Goal: Task Accomplishment & Management: Complete application form

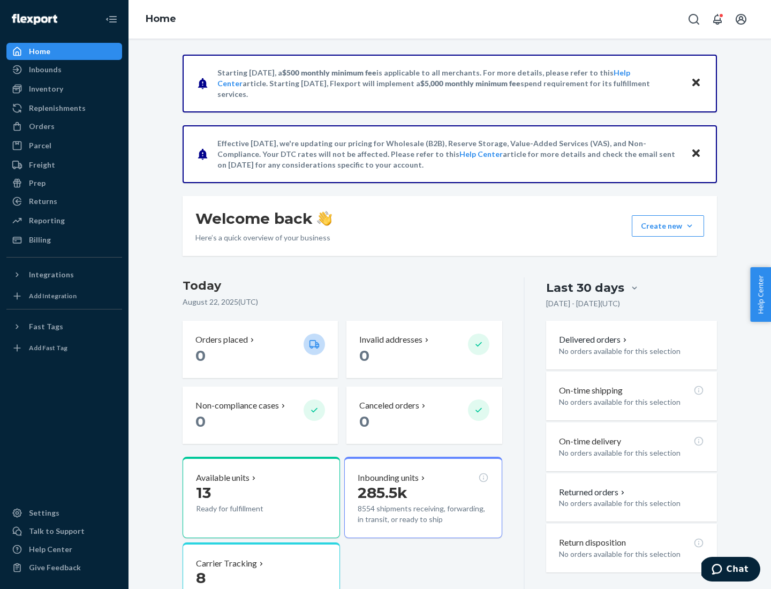
click at [690, 226] on button "Create new Create new inbound Create new order Create new product" at bounding box center [668, 225] width 72 height 21
click at [64, 70] on div "Inbounds" at bounding box center [64, 69] width 114 height 15
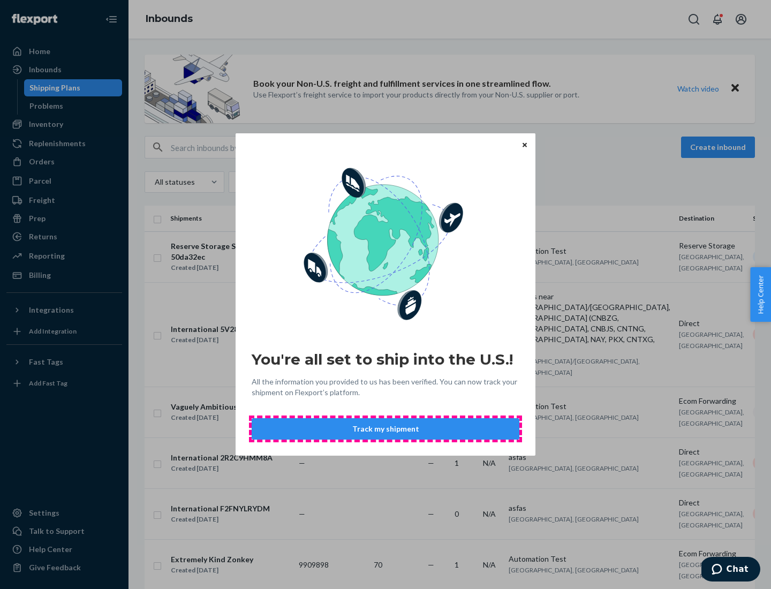
click at [386, 429] on button "Track my shipment" at bounding box center [386, 428] width 268 height 21
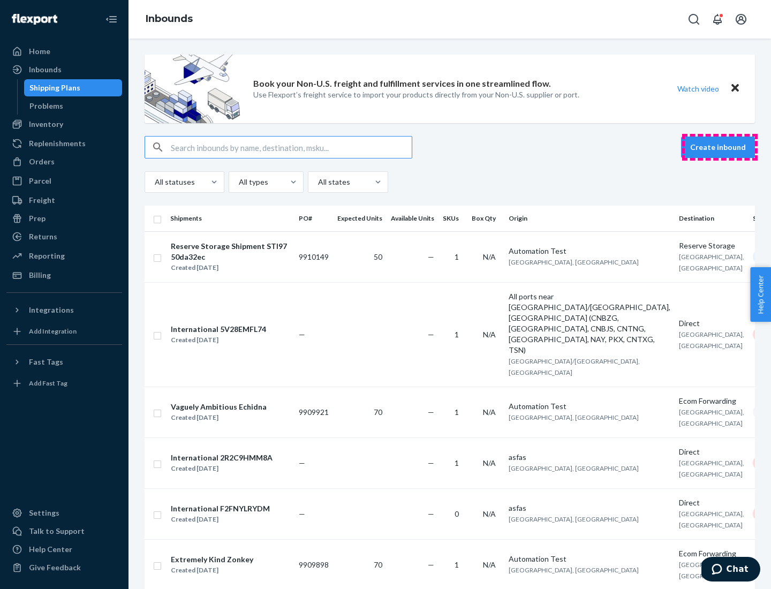
click at [720, 147] on button "Create inbound" at bounding box center [718, 147] width 74 height 21
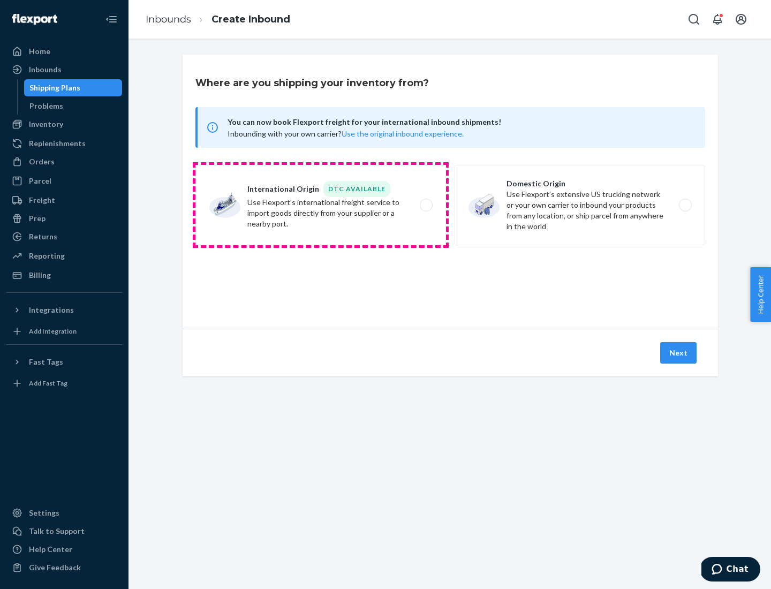
click at [321, 205] on label "International Origin DTC Available Use Flexport's international freight service…" at bounding box center [321, 205] width 251 height 80
click at [426, 205] on input "International Origin DTC Available Use Flexport's international freight service…" at bounding box center [429, 205] width 7 height 7
radio input "true"
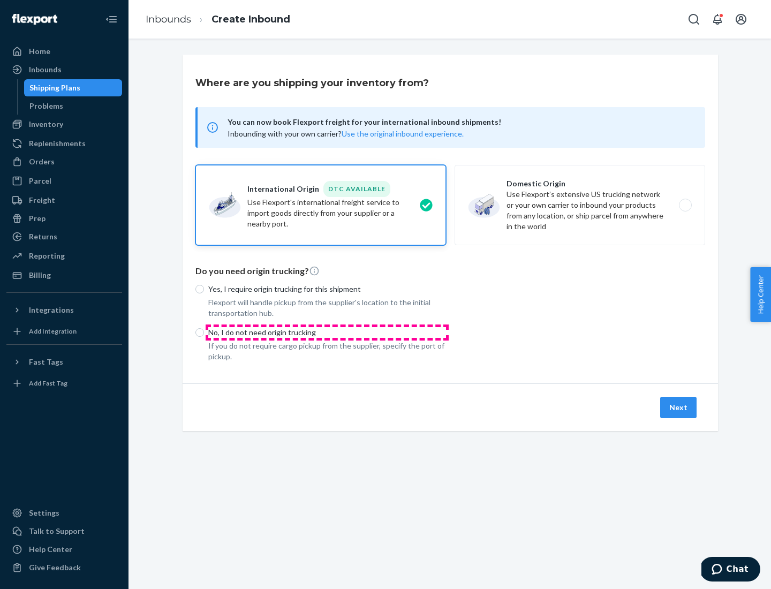
click at [327, 332] on p "No, I do not need origin trucking" at bounding box center [327, 332] width 238 height 11
click at [204, 332] on input "No, I do not need origin trucking" at bounding box center [200, 332] width 9 height 9
radio input "true"
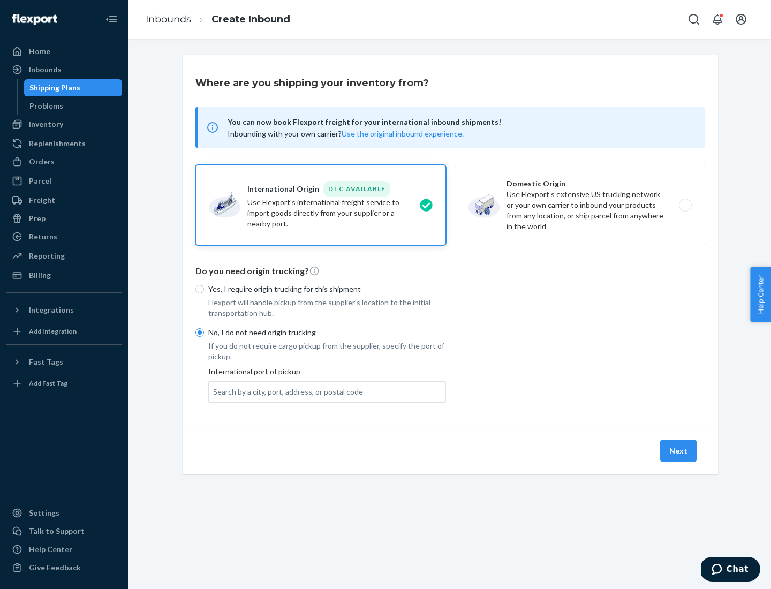
click at [285, 392] on div "Search by a city, port, address, or postal code" at bounding box center [288, 392] width 150 height 11
click at [214, 392] on input "Search by a city, port, address, or postal code" at bounding box center [213, 392] width 1 height 11
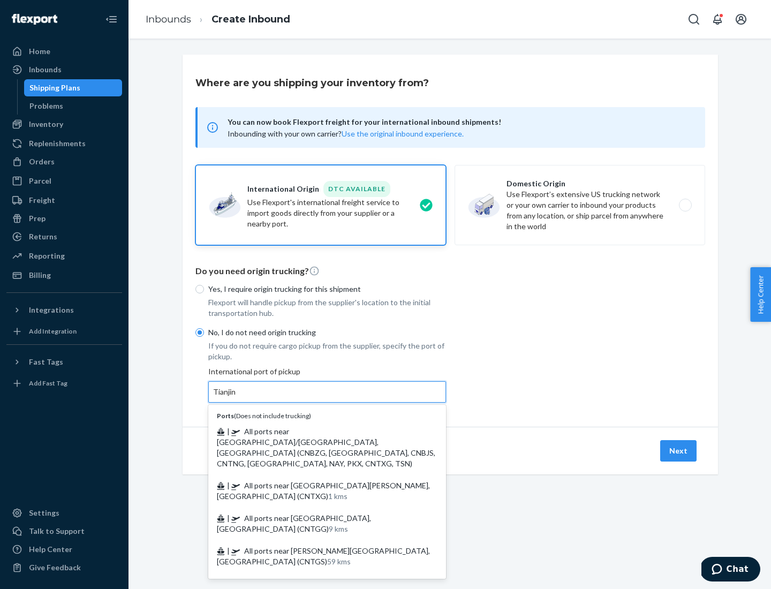
click at [317, 431] on span "| All ports near [GEOGRAPHIC_DATA]/[GEOGRAPHIC_DATA], [GEOGRAPHIC_DATA] (CNBZG,…" at bounding box center [326, 447] width 219 height 41
click at [237, 397] on input "Tianjin" at bounding box center [225, 392] width 24 height 11
type input "All ports near [GEOGRAPHIC_DATA]/[GEOGRAPHIC_DATA], [GEOGRAPHIC_DATA] (CNBZG, […"
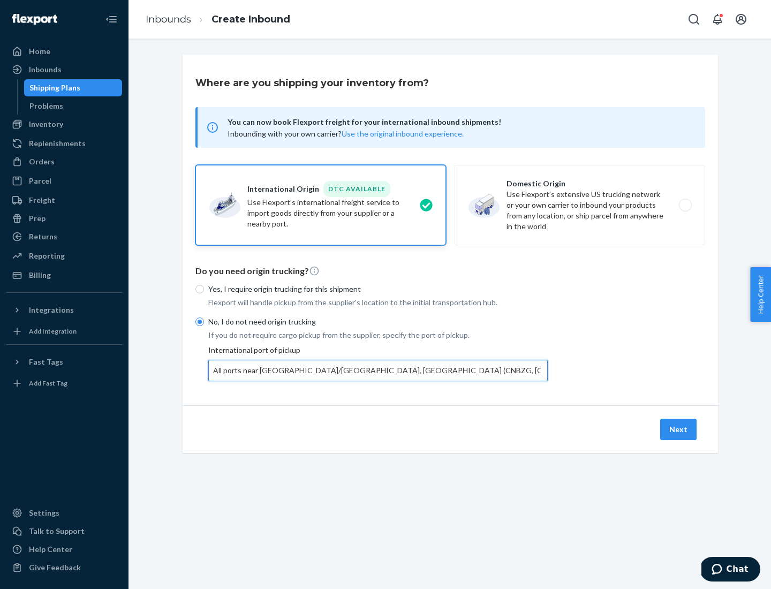
click at [679, 429] on button "Next" at bounding box center [678, 429] width 36 height 21
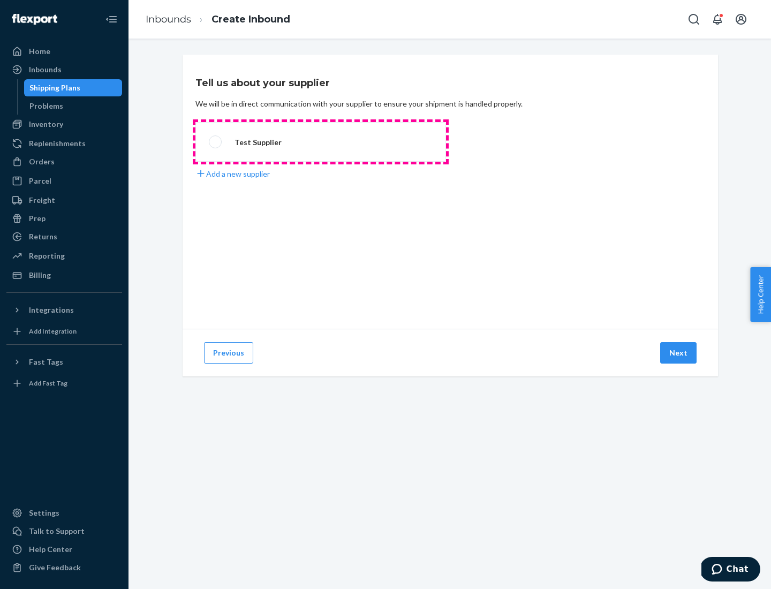
click at [321, 142] on label "Test Supplier" at bounding box center [321, 142] width 251 height 40
click at [216, 142] on input "Test Supplier" at bounding box center [212, 142] width 7 height 7
radio input "true"
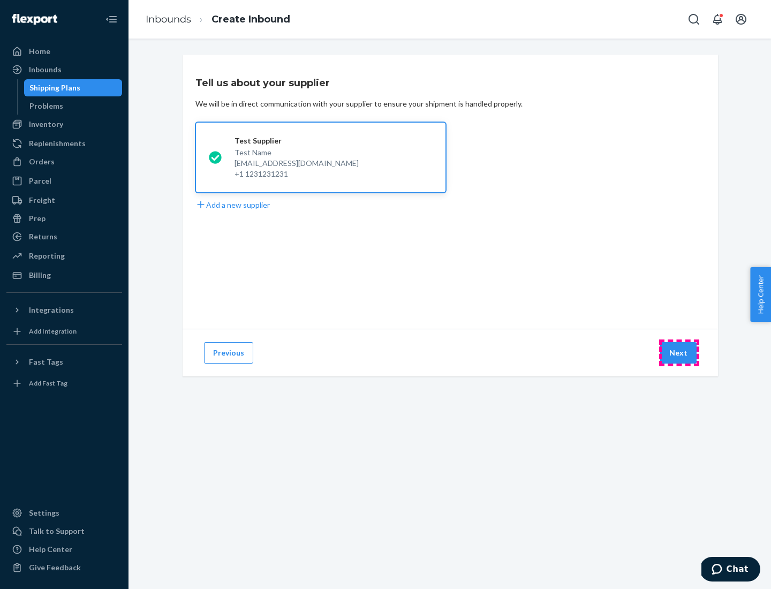
click at [679, 353] on button "Next" at bounding box center [678, 352] width 36 height 21
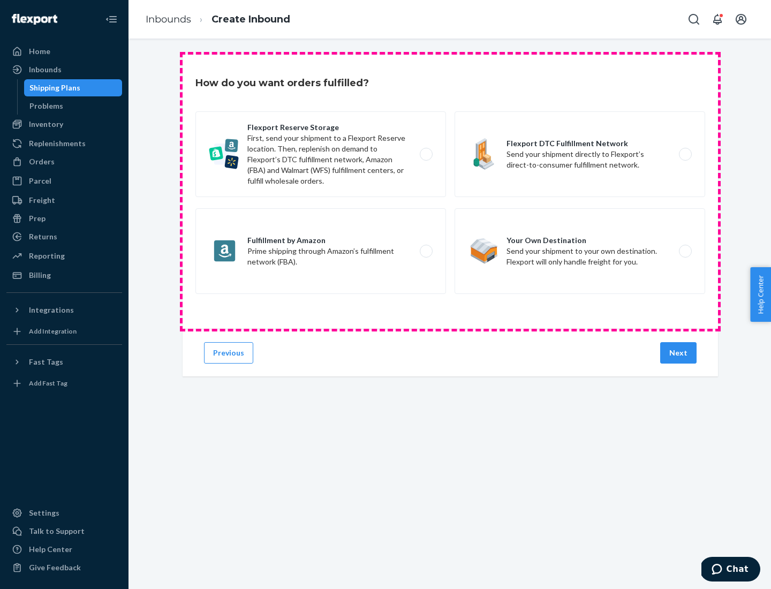
click at [450, 192] on div "Flexport Reserve Storage First, send your shipment to a Flexport Reserve locati…" at bounding box center [451, 203] width 510 height 185
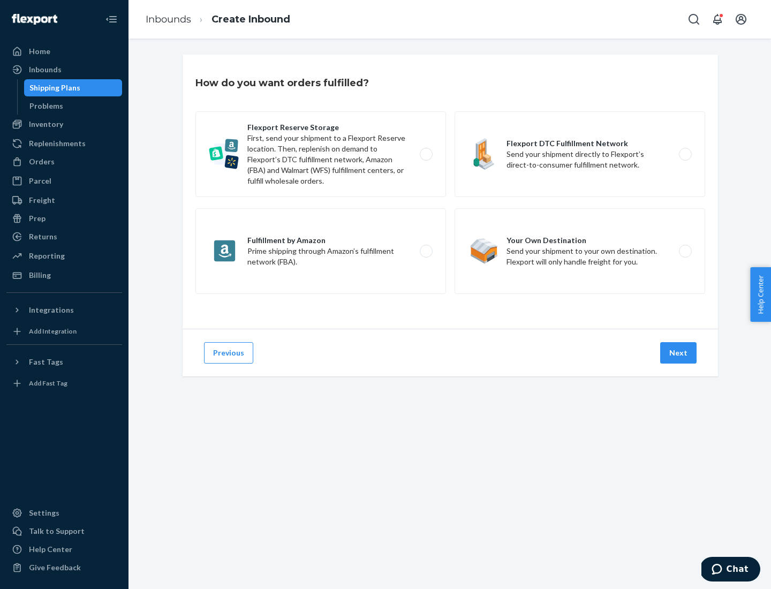
click at [580, 154] on label "Flexport DTC Fulfillment Network Send your shipment directly to Flexport’s dire…" at bounding box center [580, 154] width 251 height 86
click at [685, 154] on input "Flexport DTC Fulfillment Network Send your shipment directly to Flexport’s dire…" at bounding box center [688, 154] width 7 height 7
radio input "true"
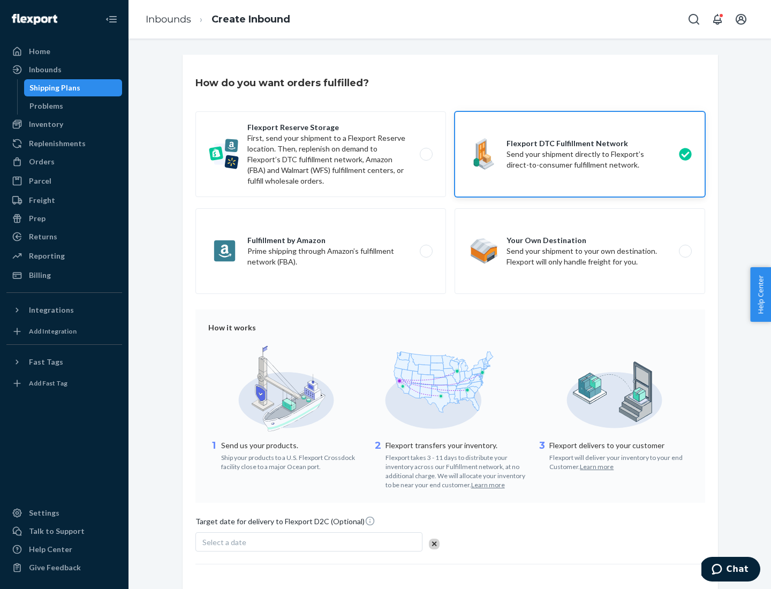
scroll to position [79, 0]
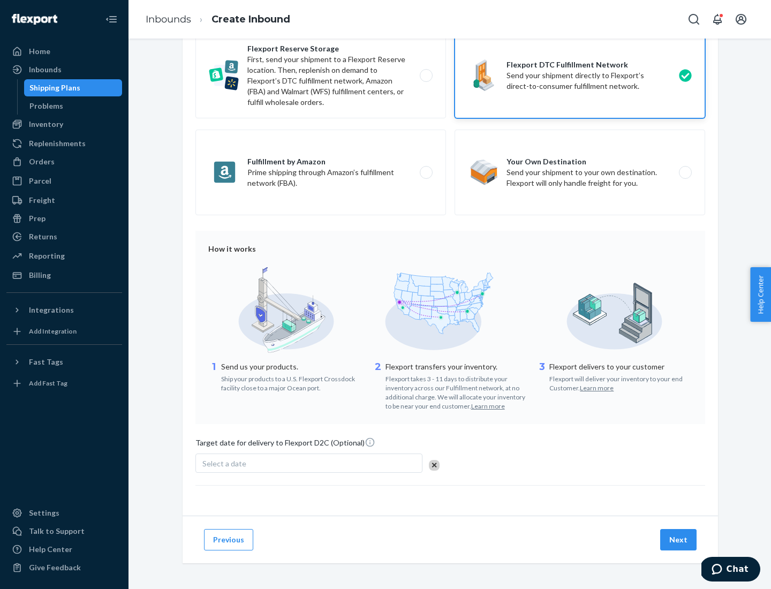
click at [679, 539] on button "Next" at bounding box center [678, 539] width 36 height 21
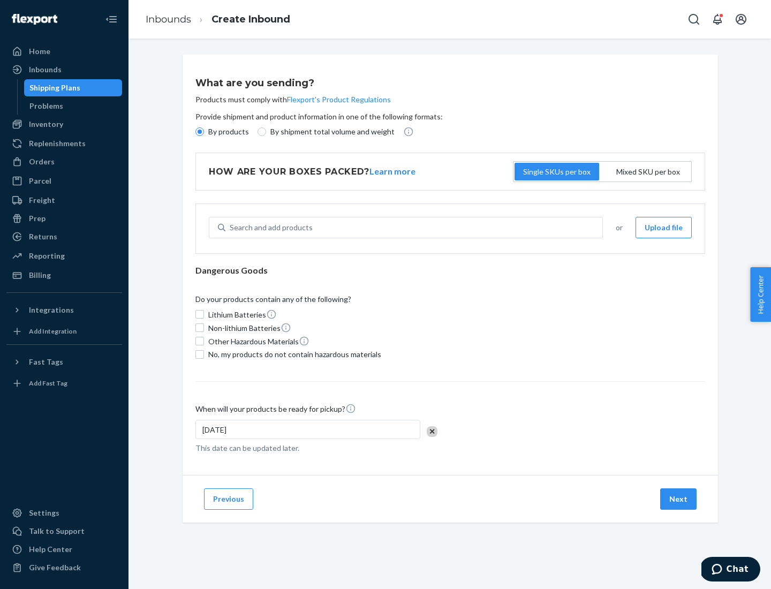
click at [228, 132] on p "By products" at bounding box center [228, 131] width 41 height 11
click at [204, 132] on input "By products" at bounding box center [200, 131] width 9 height 9
click at [269, 228] on div "Search and add products" at bounding box center [271, 227] width 83 height 11
click at [231, 228] on input "Search and add products" at bounding box center [230, 227] width 1 height 11
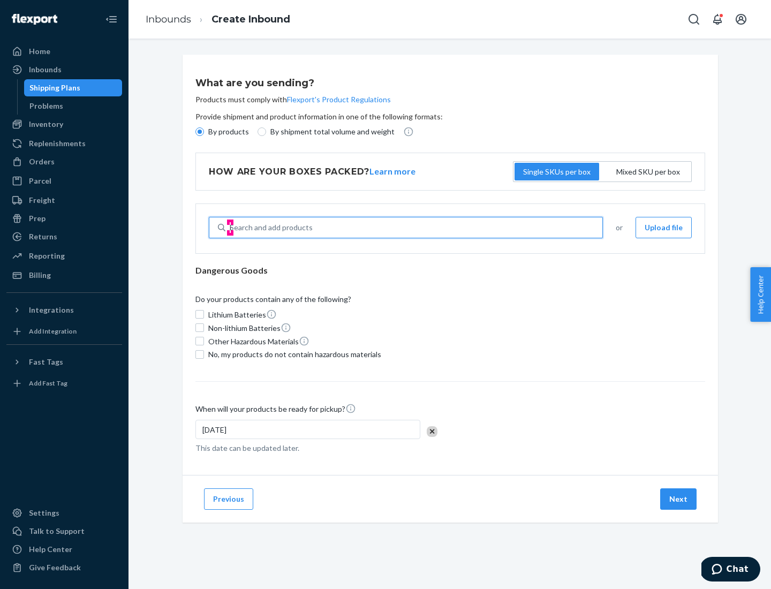
type input "basic"
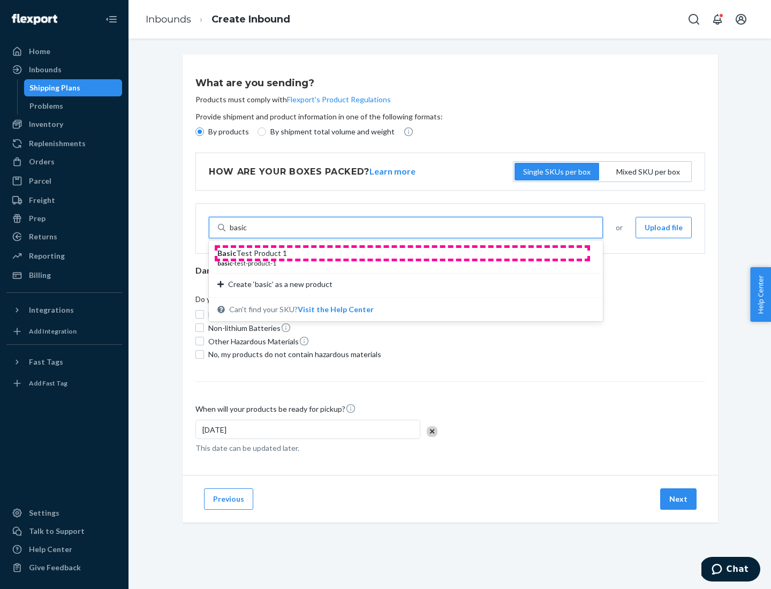
click at [402, 253] on div "Basic Test Product 1" at bounding box center [401, 253] width 369 height 11
click at [247, 233] on input "basic" at bounding box center [239, 227] width 18 height 11
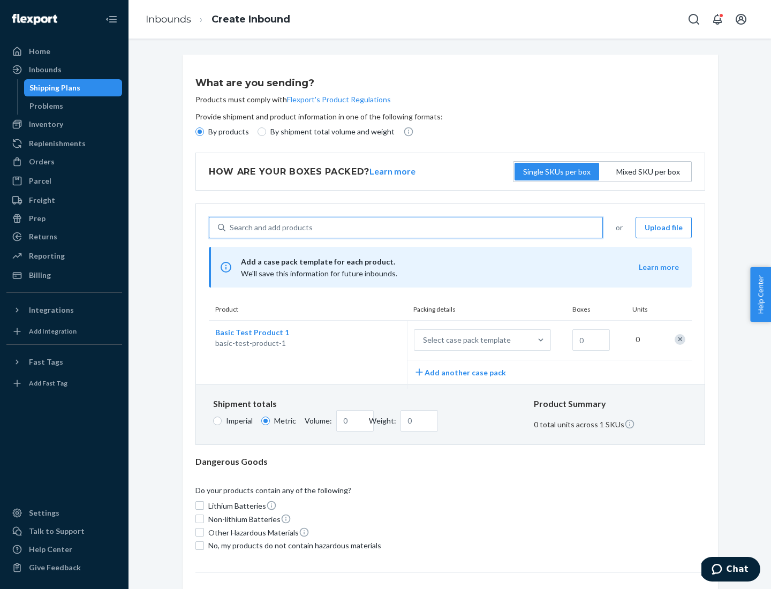
scroll to position [26, 0]
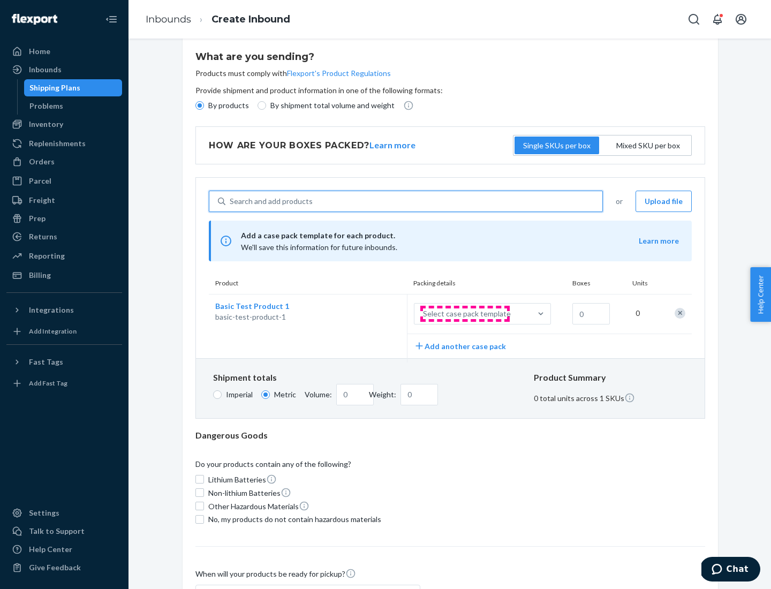
click at [465, 314] on div "Select case pack template" at bounding box center [467, 314] width 88 height 11
click at [370, 314] on input "Select case pack template" at bounding box center [370, 314] width 0 height 0
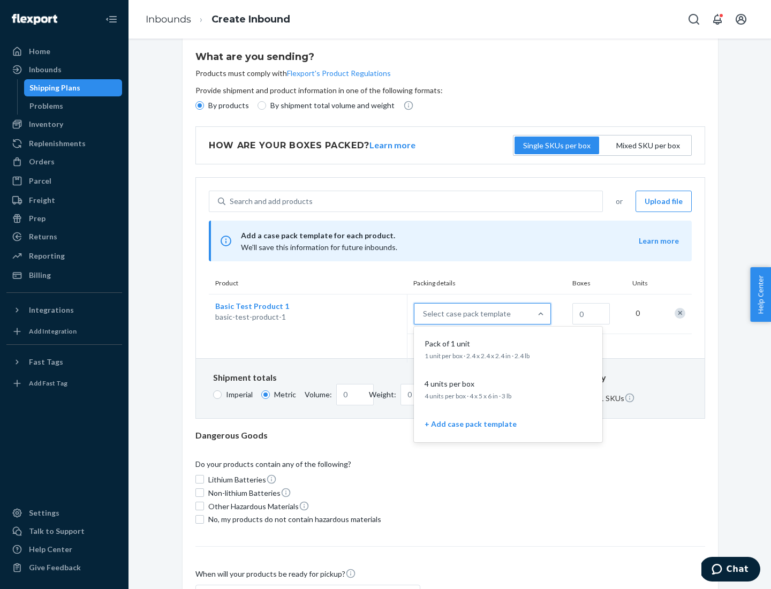
scroll to position [62, 0]
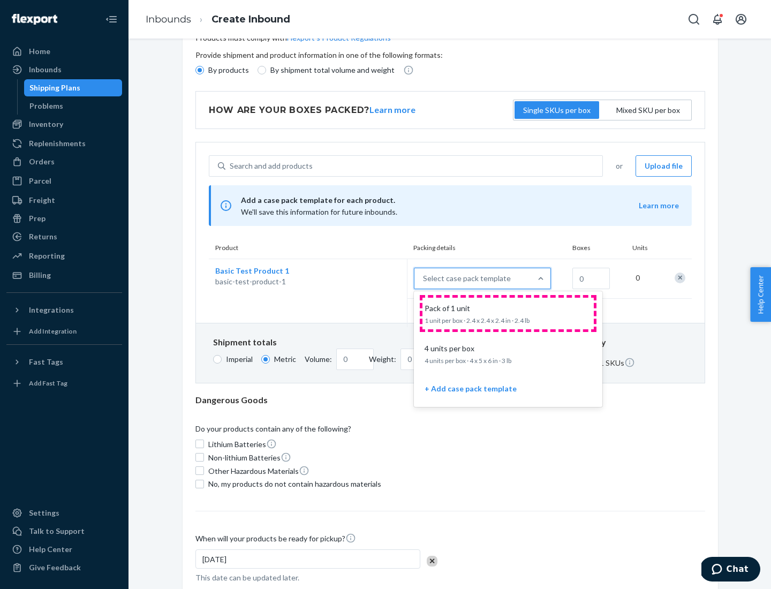
click at [508, 313] on div "Pack of 1 unit" at bounding box center [505, 308] width 171 height 11
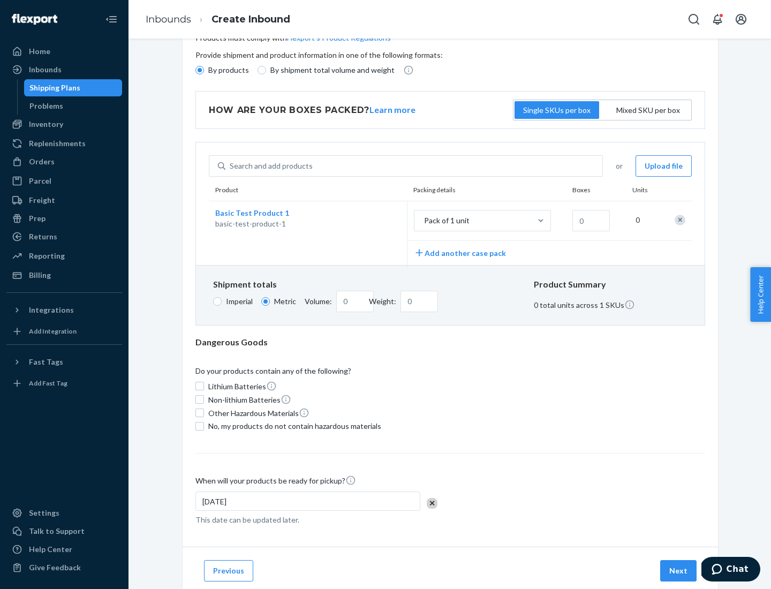
scroll to position [0, 0]
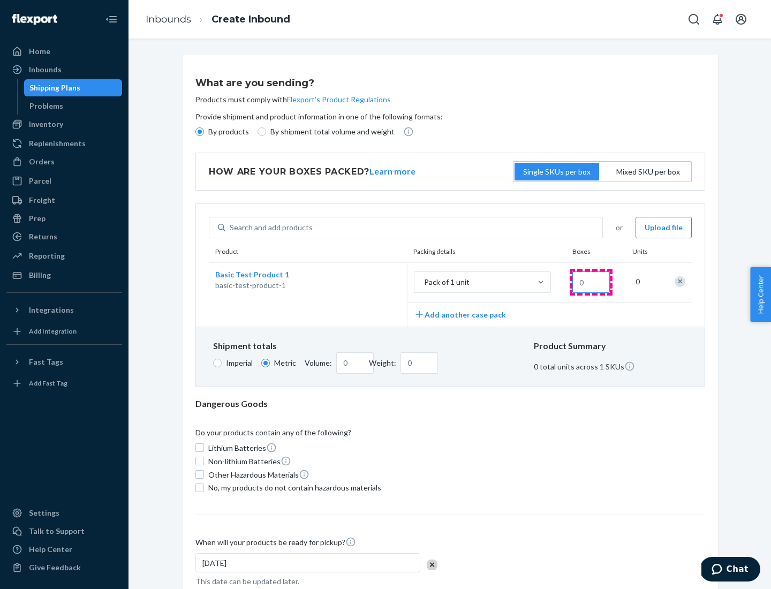
type input "1.09"
type input "1"
type input "10.89"
type input "10"
type input "0.02"
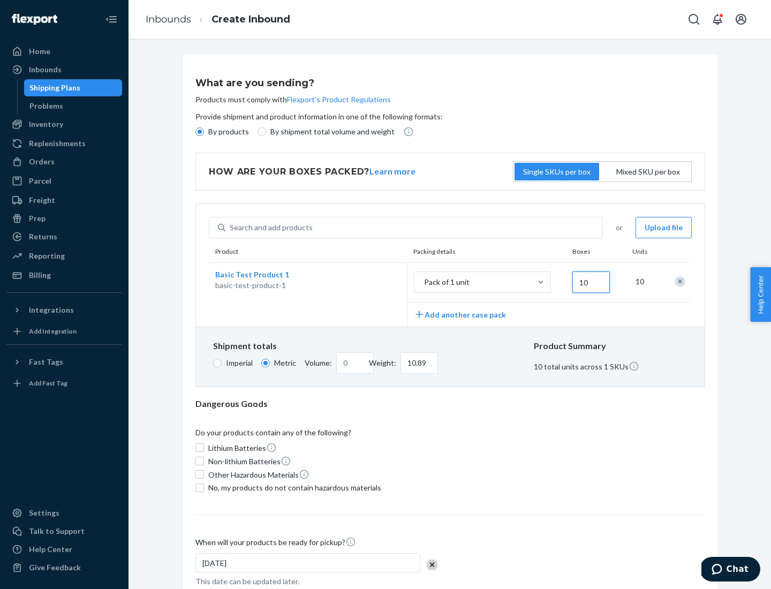
type input "108.86"
type input "100"
type input "0.23"
type input "1088.62"
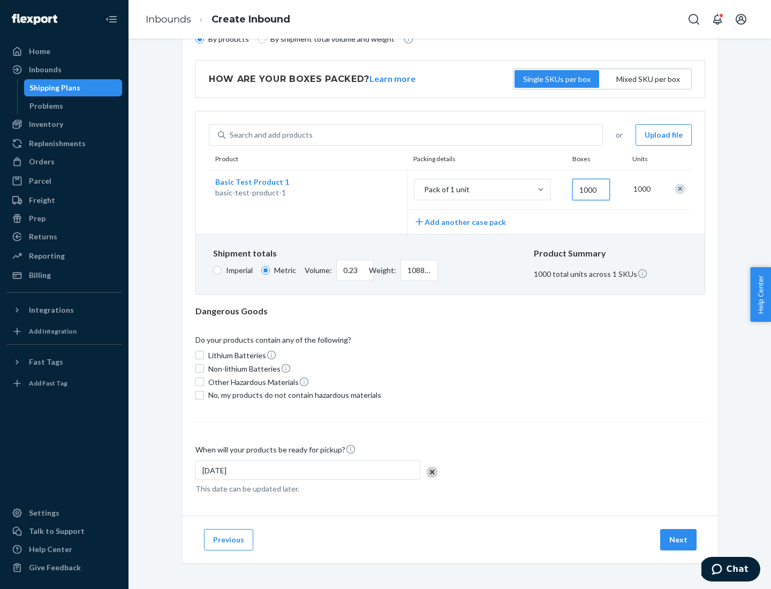
type input "1000"
click at [293, 395] on span "No, my products do not contain hazardous materials" at bounding box center [294, 395] width 173 height 11
click at [204, 395] on input "No, my products do not contain hazardous materials" at bounding box center [200, 395] width 9 height 9
checkbox input "true"
click at [679, 539] on button "Next" at bounding box center [678, 539] width 36 height 21
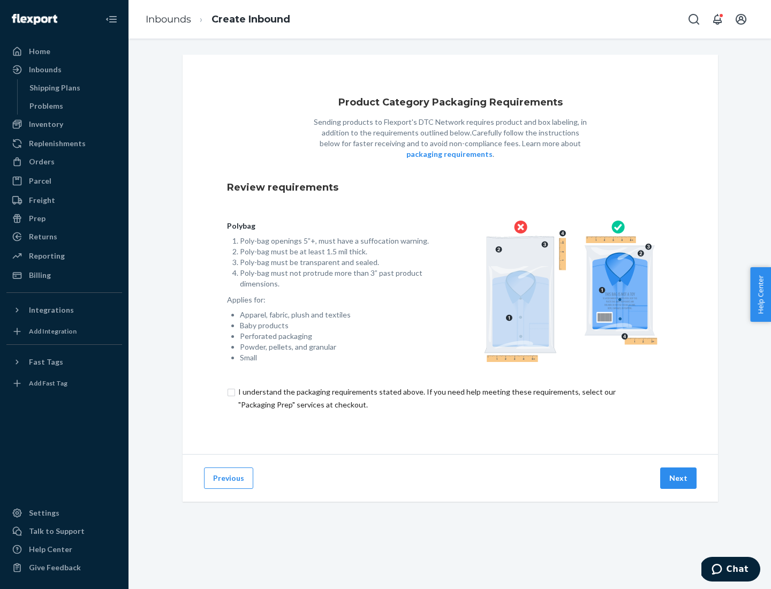
click at [450, 398] on input "checkbox" at bounding box center [450, 399] width 447 height 26
checkbox input "true"
click at [679, 478] on button "Next" at bounding box center [678, 478] width 36 height 21
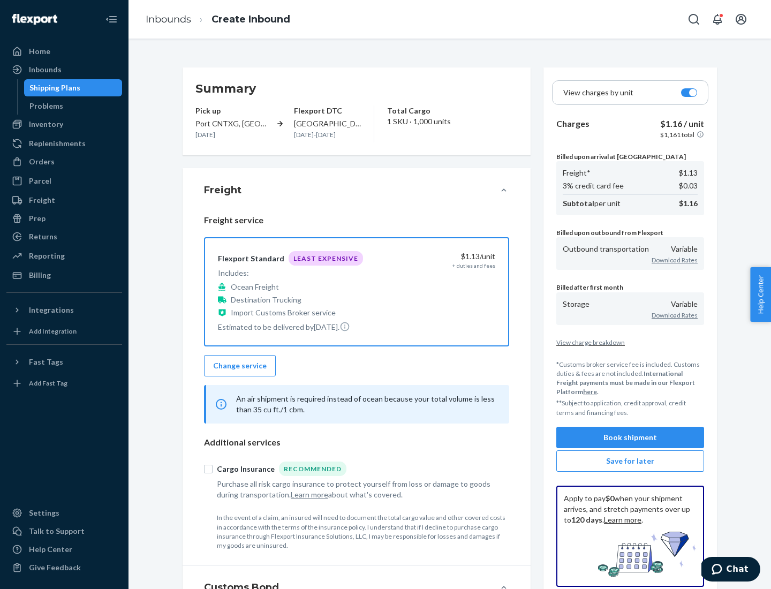
scroll to position [124, 0]
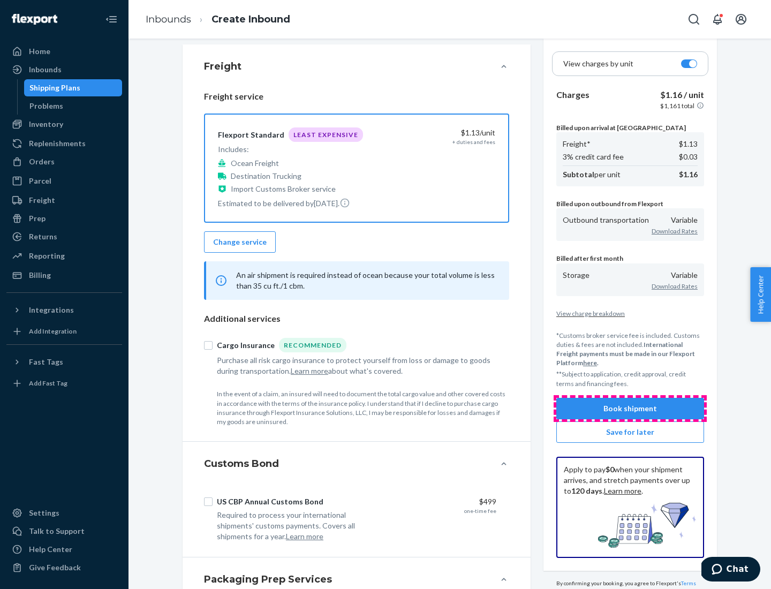
click at [630, 408] on button "Book shipment" at bounding box center [631, 408] width 148 height 21
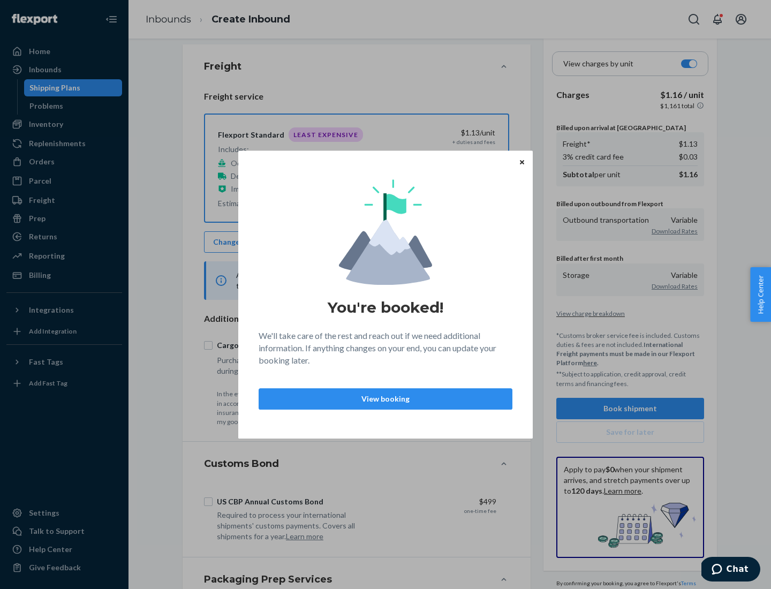
click at [386, 399] on p "View booking" at bounding box center [386, 399] width 236 height 11
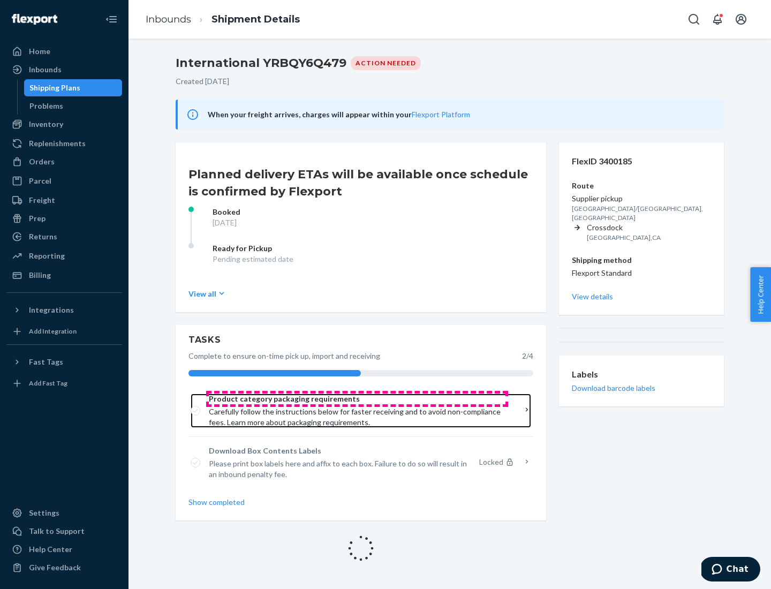
click at [357, 399] on span "Product category packaging requirements" at bounding box center [357, 399] width 297 height 11
